Goal: Task Accomplishment & Management: Use online tool/utility

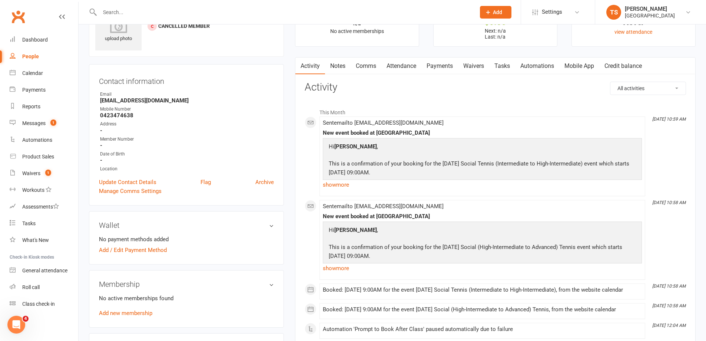
click at [124, 12] on input "text" at bounding box center [283, 12] width 373 height 10
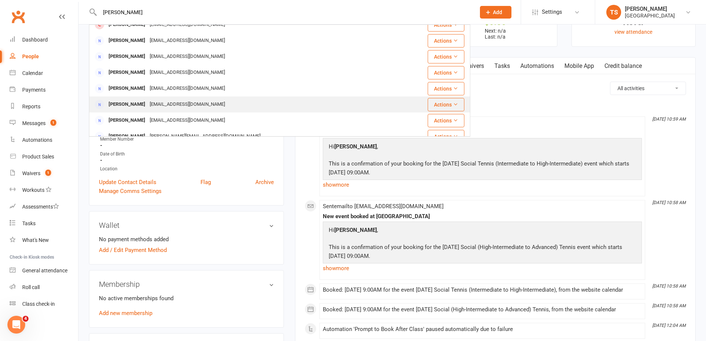
scroll to position [148, 0]
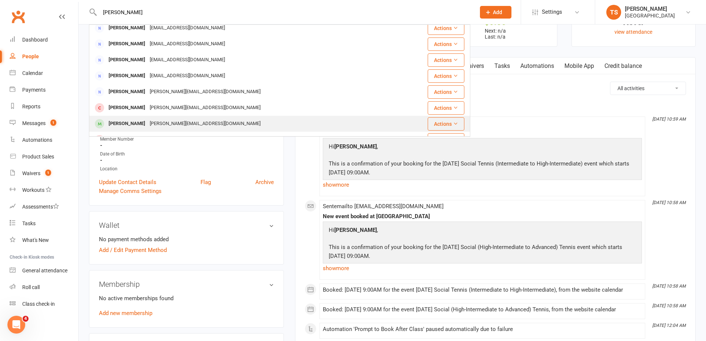
type input "Sophie"
click at [141, 123] on div "Sophie Edwards" at bounding box center [126, 123] width 41 height 11
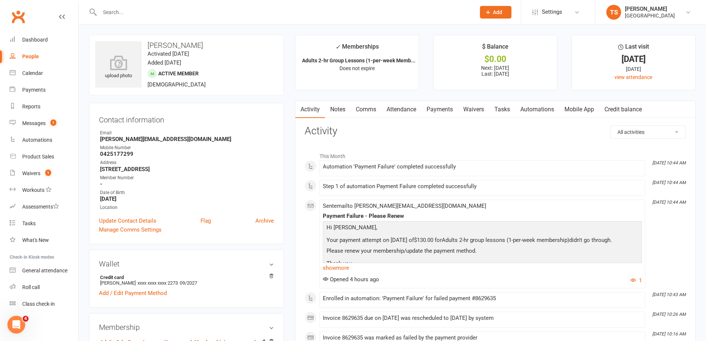
click at [436, 107] on link "Payments" at bounding box center [439, 109] width 37 height 17
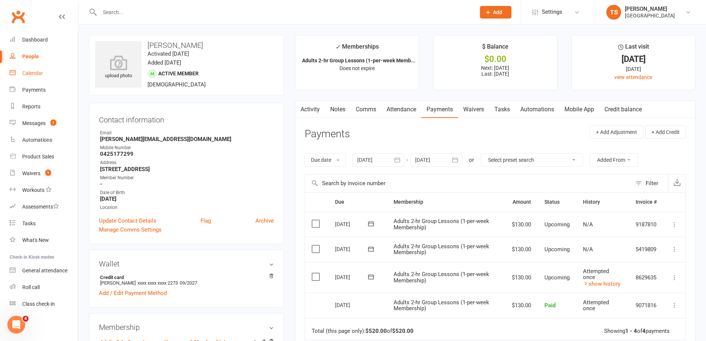
click at [34, 75] on div "Calendar" at bounding box center [32, 73] width 21 height 6
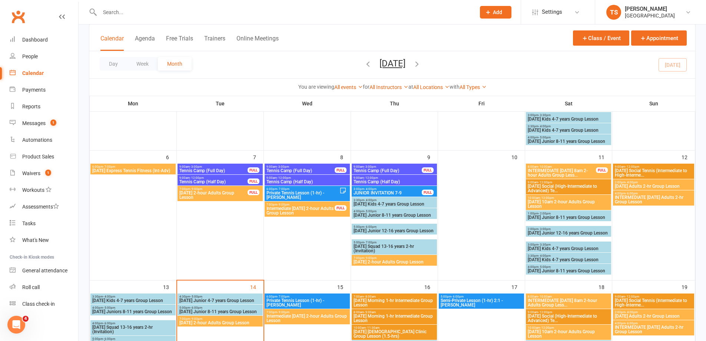
scroll to position [222, 0]
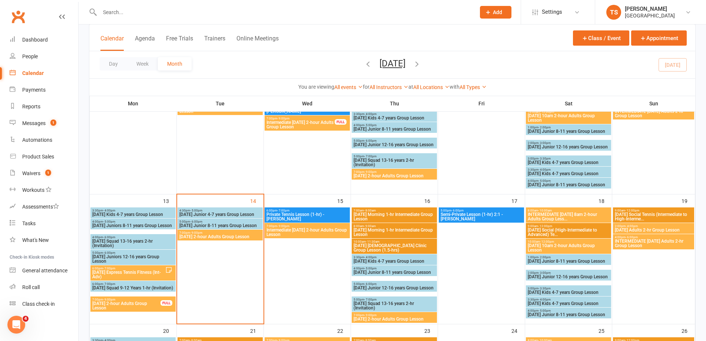
click at [209, 214] on span "[DATE] Junior 4-7 years Group Lesson" at bounding box center [220, 214] width 82 height 4
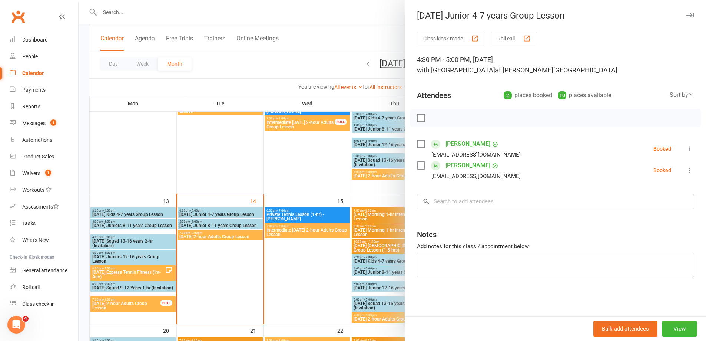
click at [205, 224] on div at bounding box center [392, 170] width 627 height 341
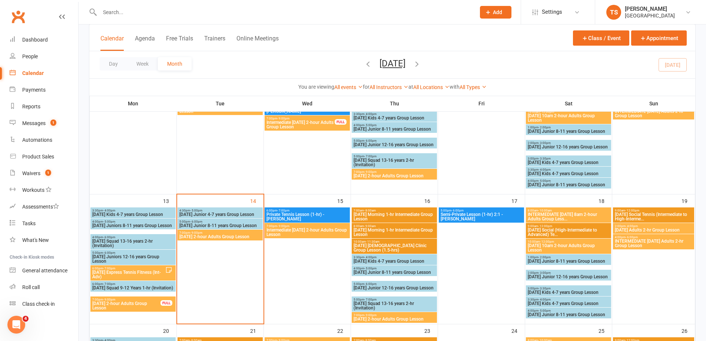
click at [205, 224] on span "[DATE] Junior 8-11 years Group Lesson" at bounding box center [220, 225] width 82 height 4
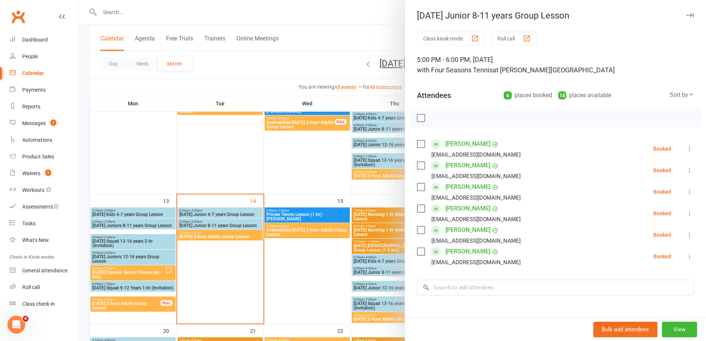
click at [212, 213] on div at bounding box center [392, 170] width 627 height 341
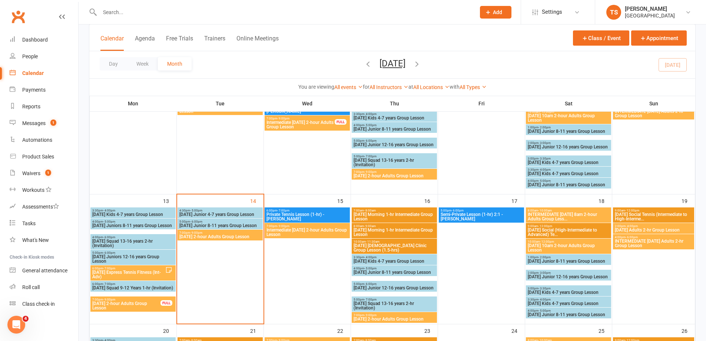
click at [235, 214] on span "[DATE] Junior 4-7 years Group Lesson" at bounding box center [220, 214] width 82 height 4
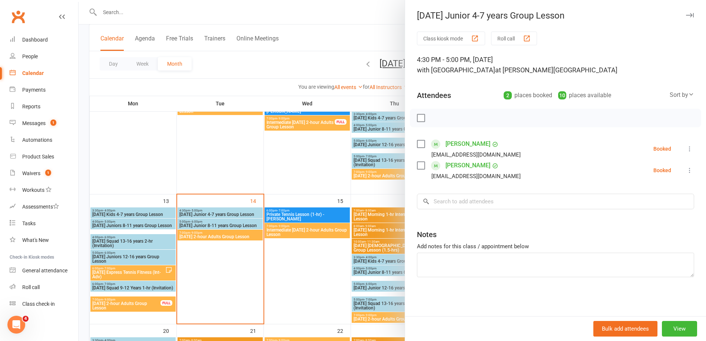
click at [495, 38] on button "Roll call" at bounding box center [514, 38] width 46 height 14
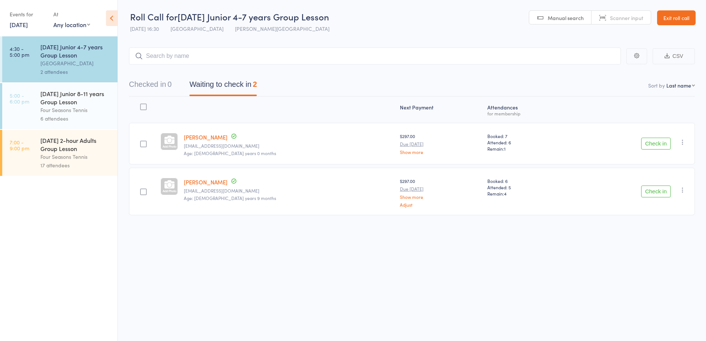
click at [68, 92] on div "[DATE] Junior 8-11 years Group Lesson" at bounding box center [75, 97] width 71 height 16
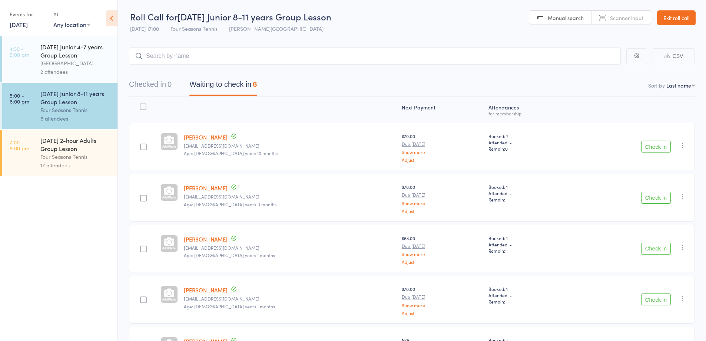
click at [677, 55] on button "CSV" at bounding box center [674, 56] width 42 height 16
